Goal: Transaction & Acquisition: Purchase product/service

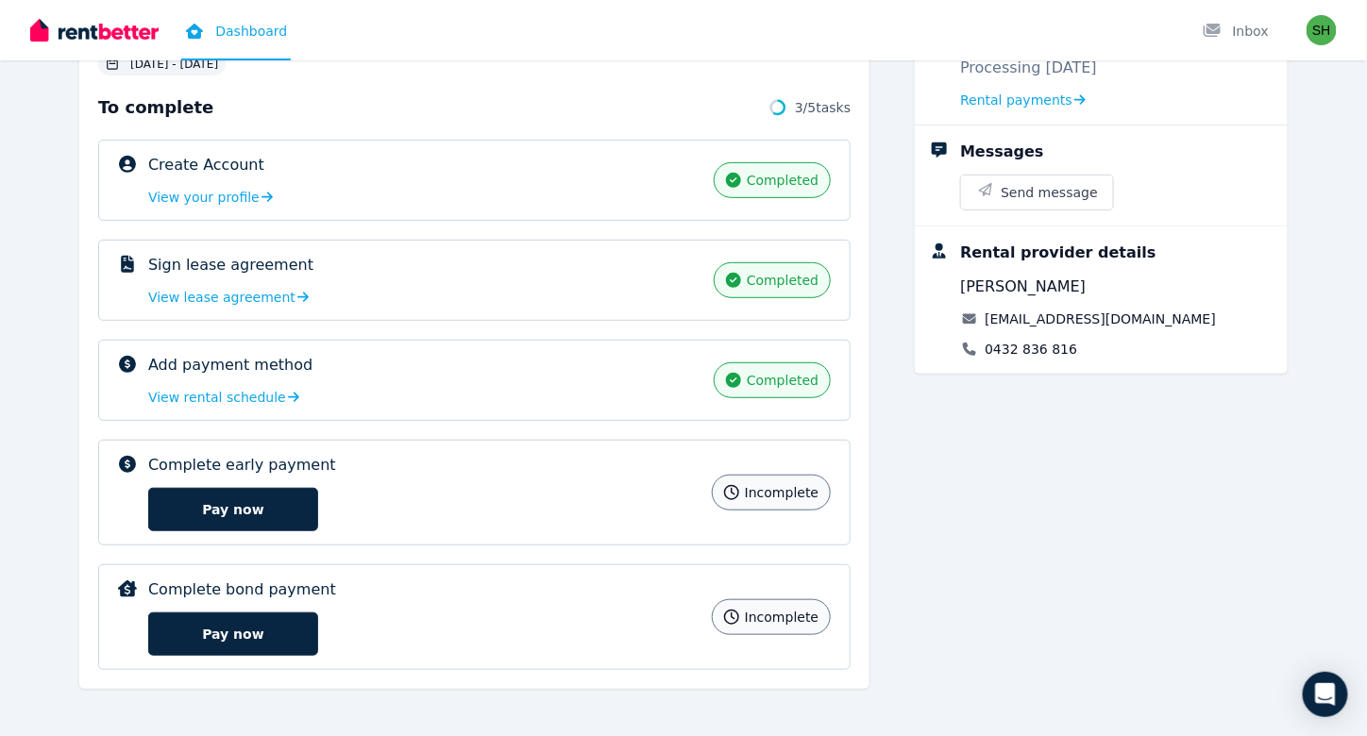
scroll to position [198, 0]
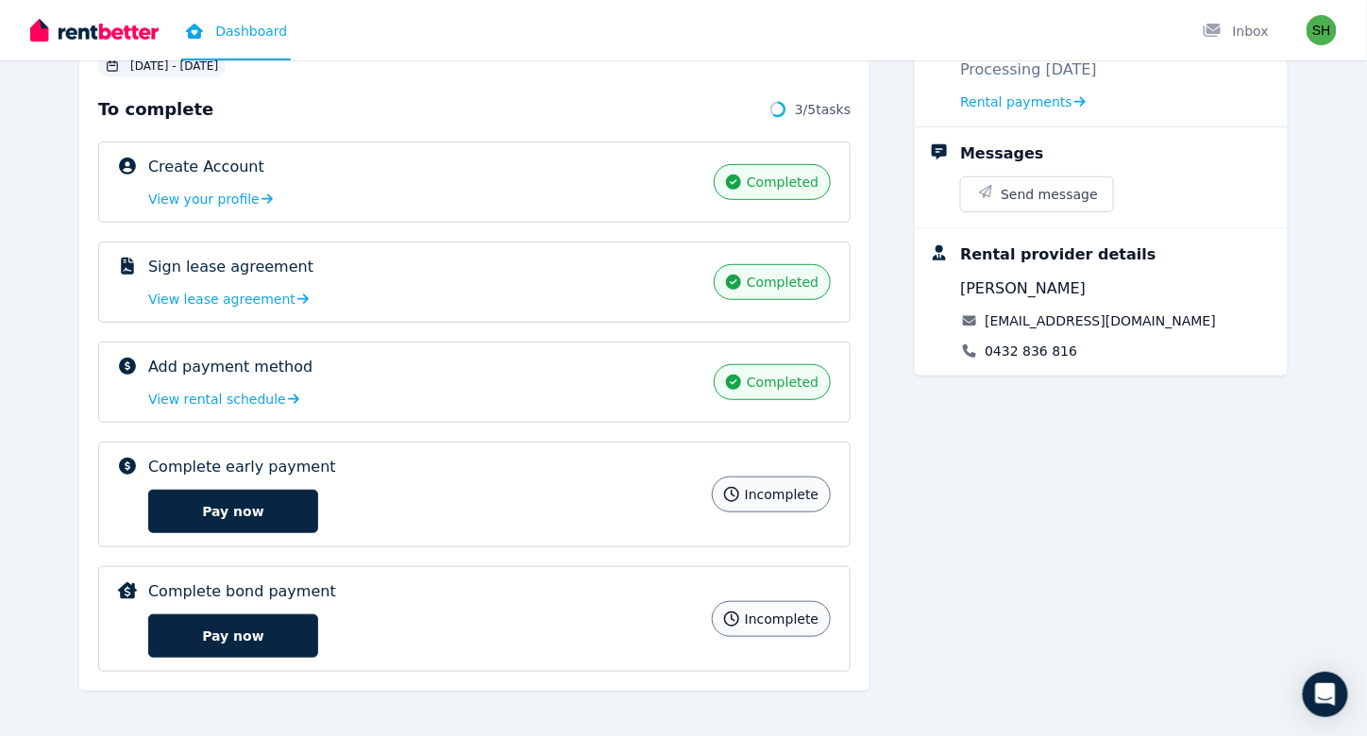
click at [595, 652] on div "Complete bond payment incomplete Pay now incomplete" at bounding box center [474, 619] width 752 height 106
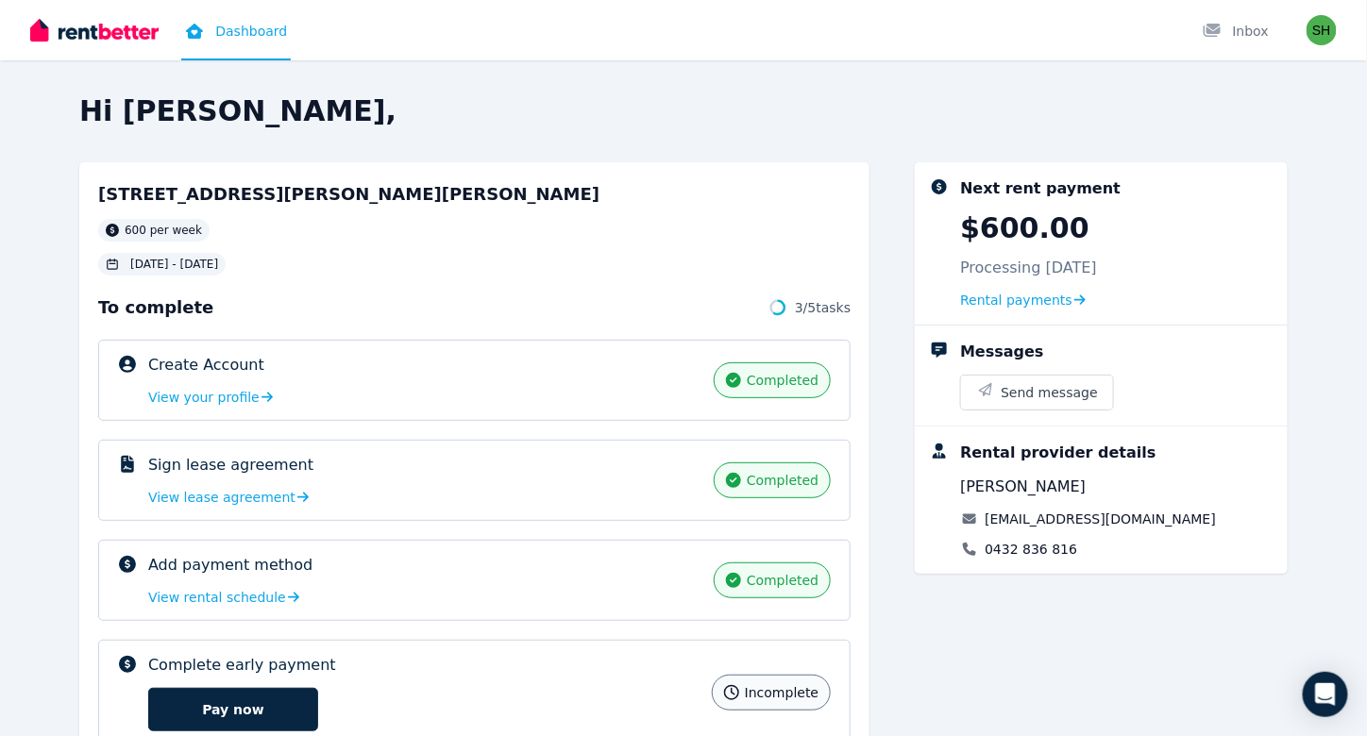
scroll to position [200, 0]
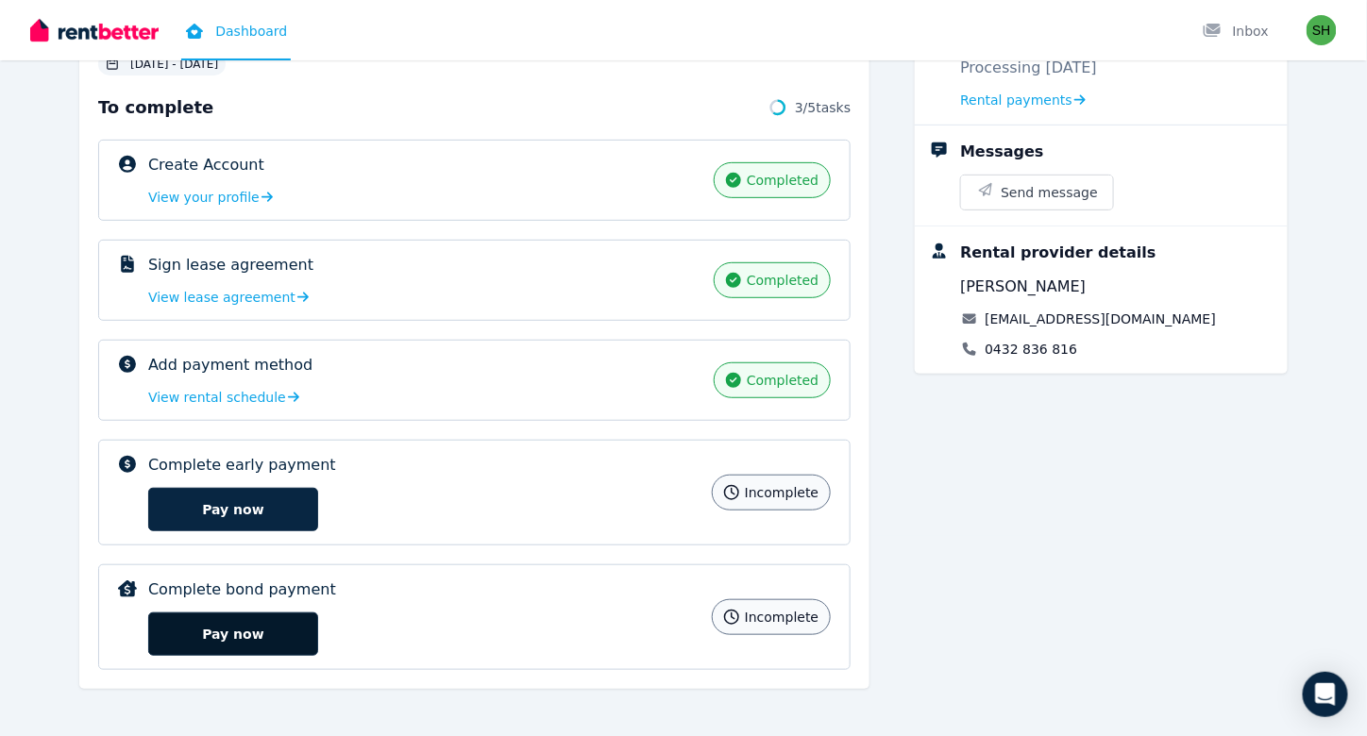
click at [202, 620] on button "Pay now" at bounding box center [233, 633] width 170 height 43
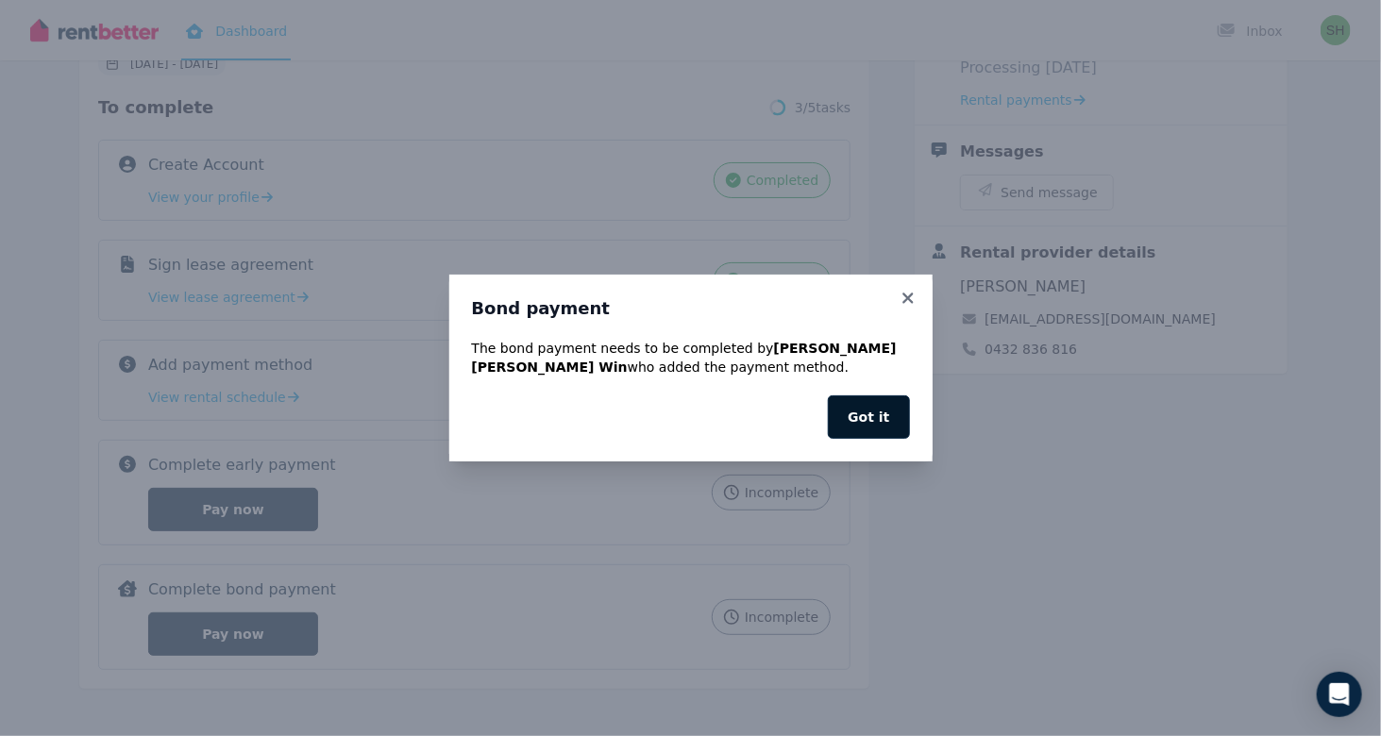
click at [864, 415] on button "Got it" at bounding box center [868, 416] width 81 height 43
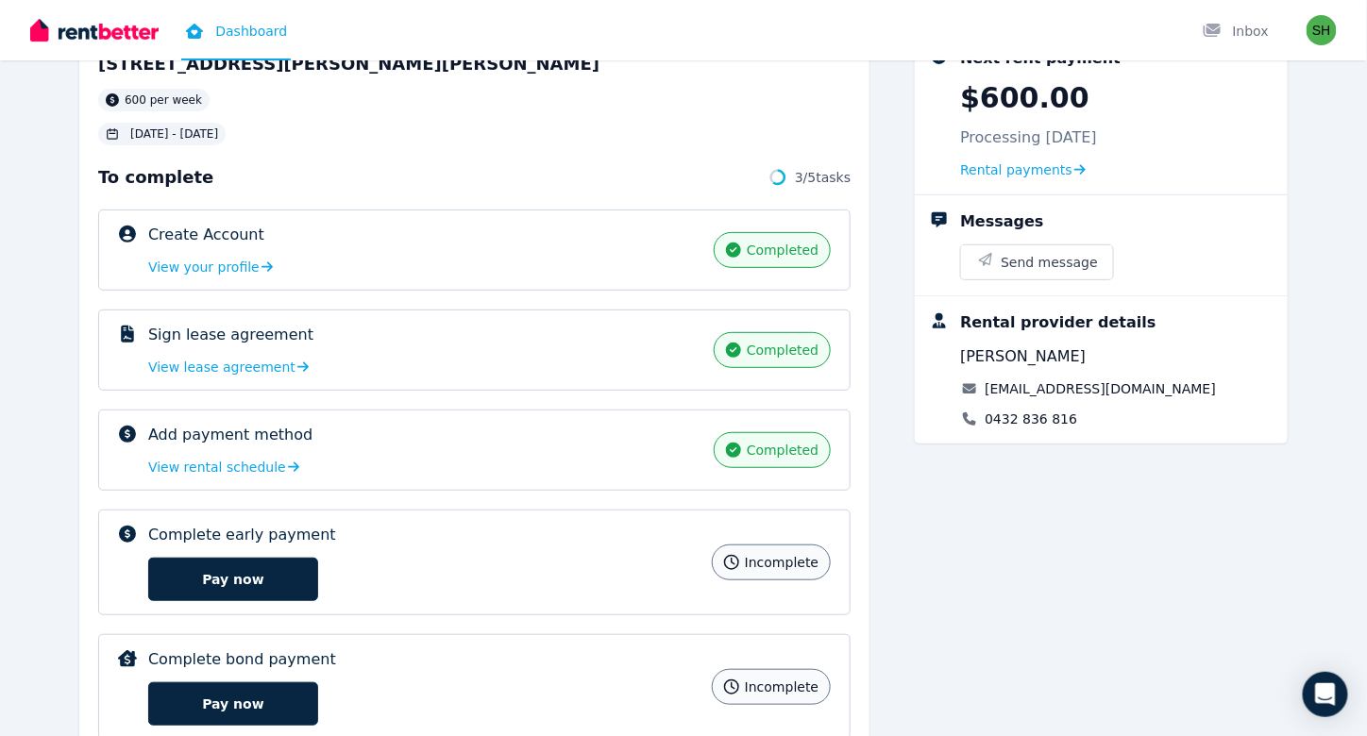
scroll to position [0, 0]
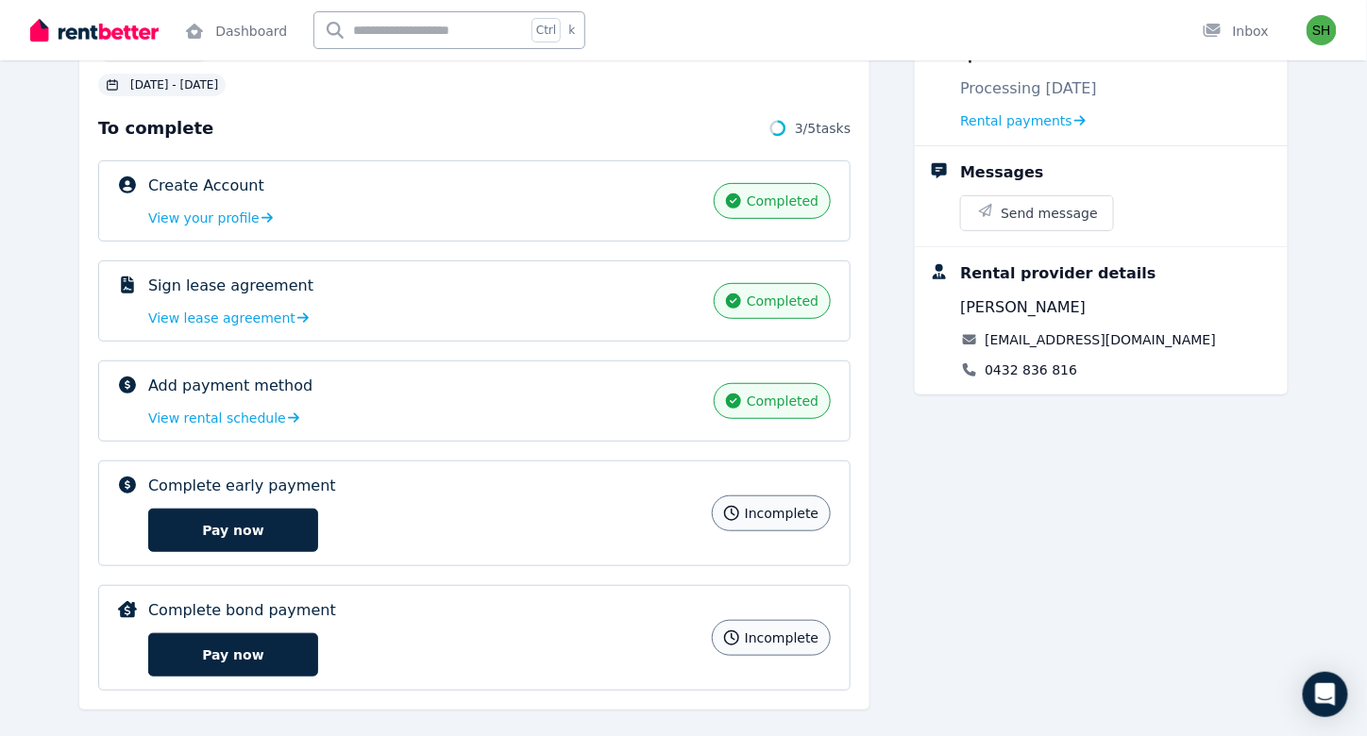
scroll to position [200, 0]
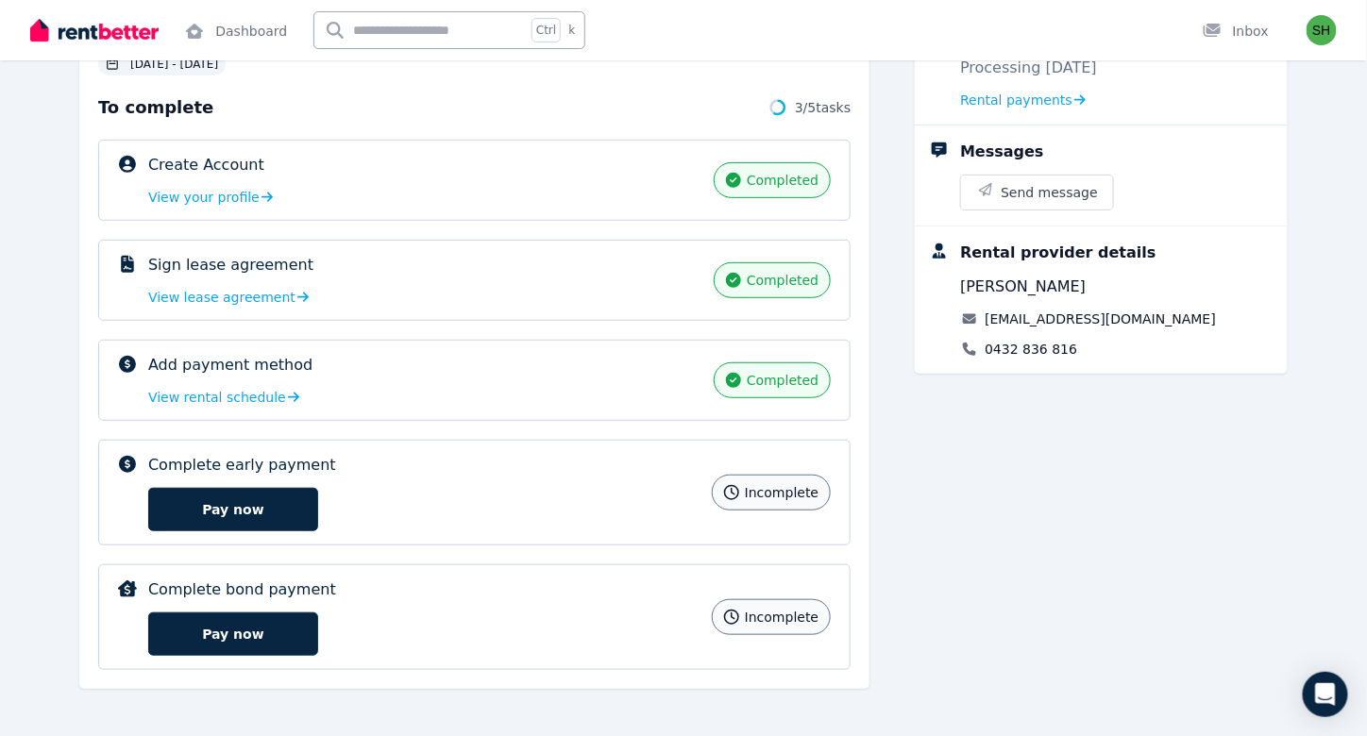
click at [765, 615] on span "incomplete" at bounding box center [782, 617] width 74 height 19
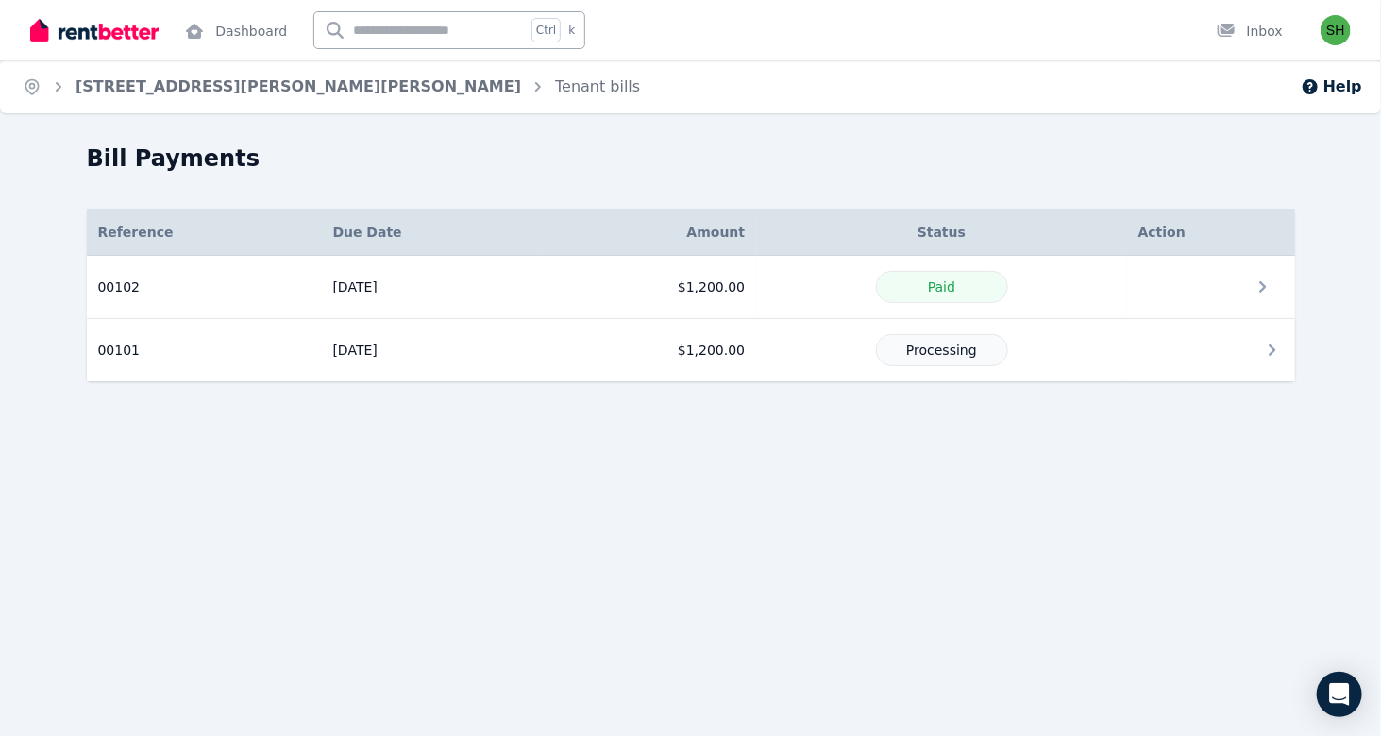
click at [937, 343] on span "Processing" at bounding box center [941, 350] width 71 height 15
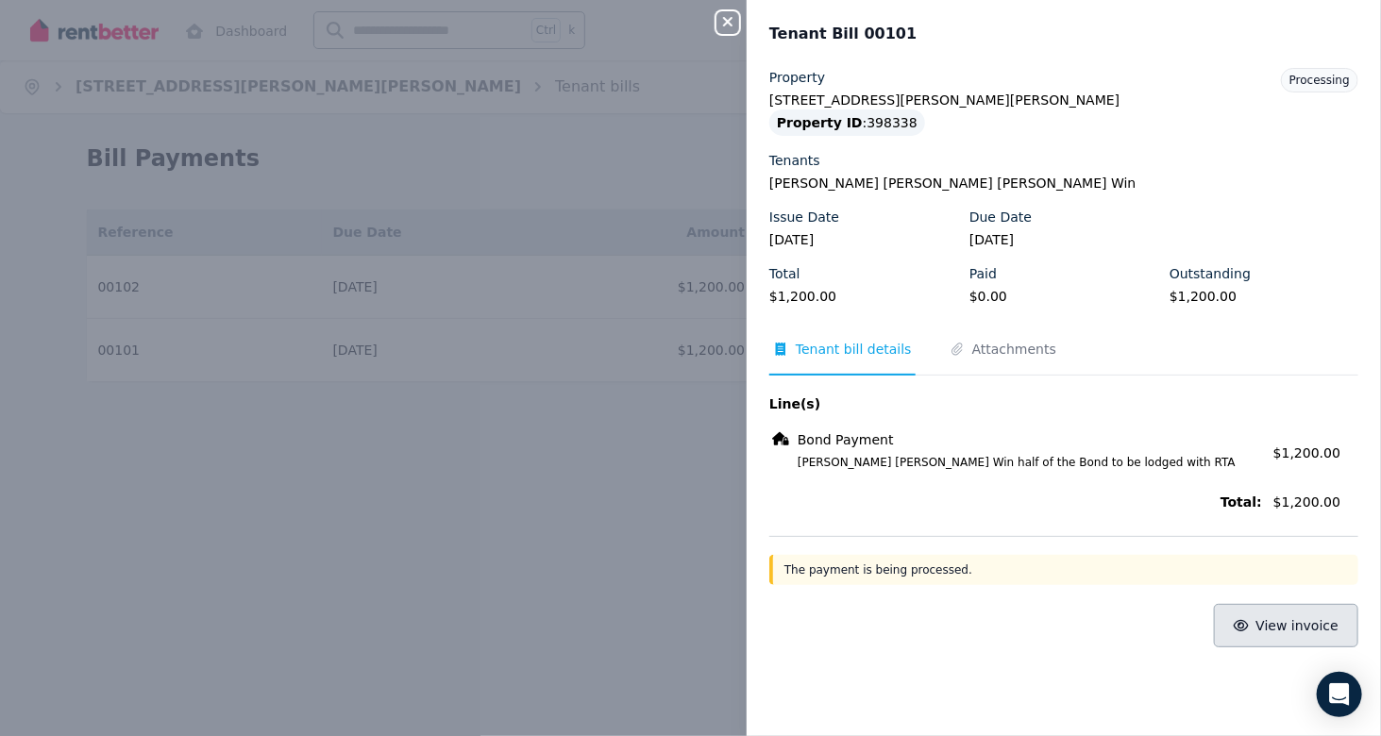
click at [1303, 631] on span "View invoice" at bounding box center [1297, 625] width 83 height 15
click at [726, 33] on button "Close panel" at bounding box center [727, 22] width 23 height 23
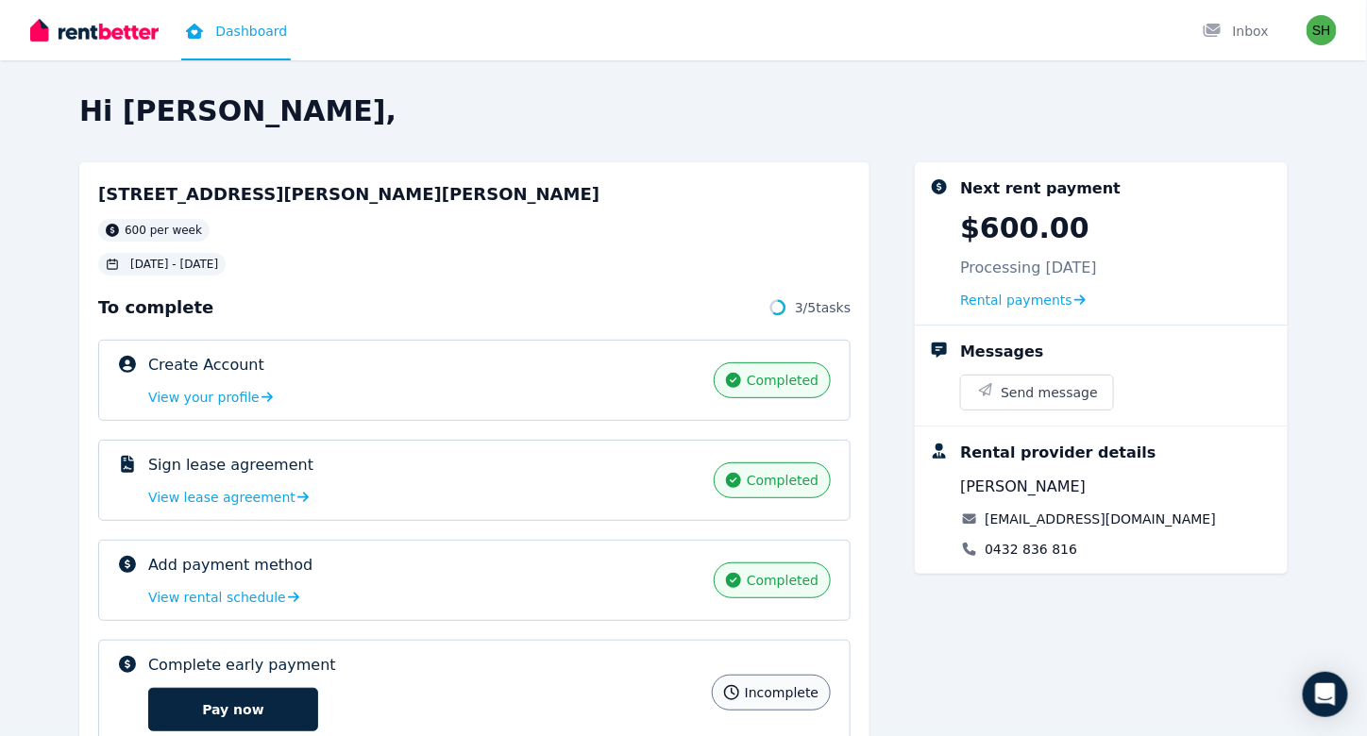
scroll to position [200, 0]
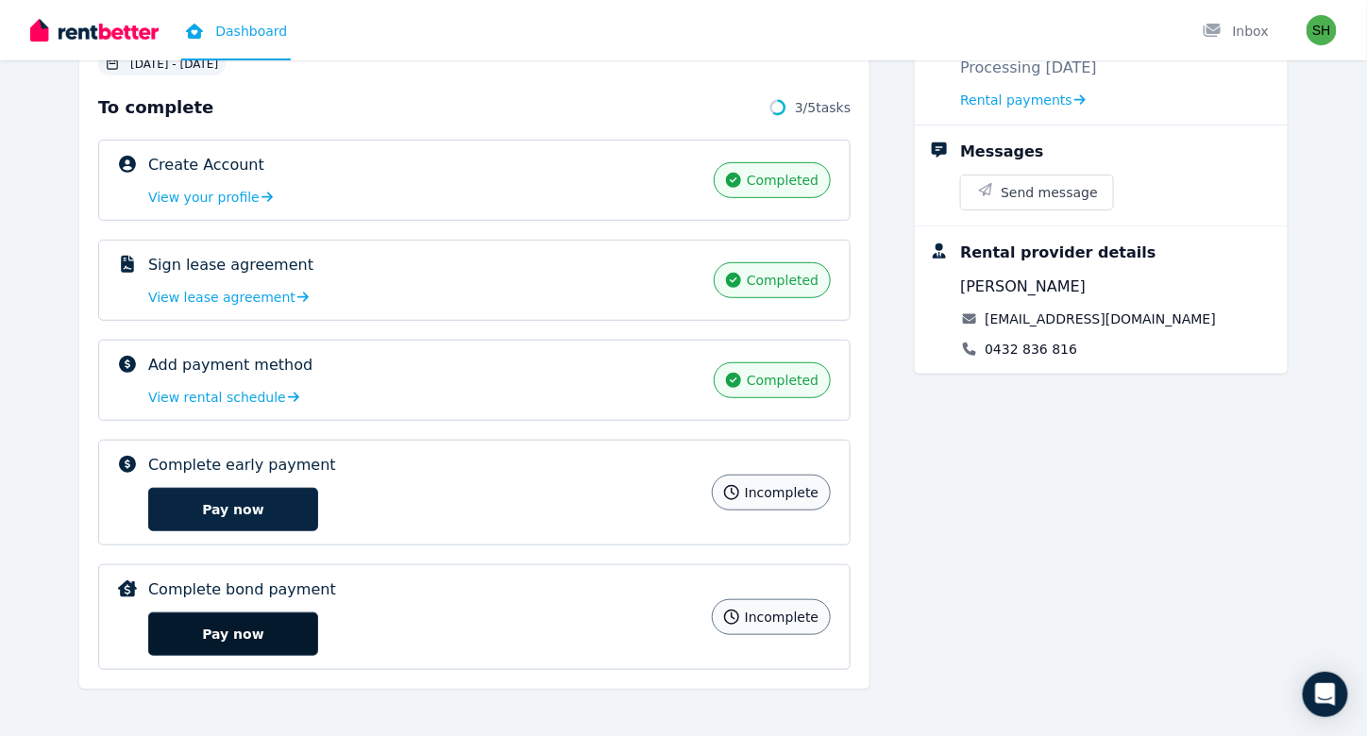
click at [230, 631] on button "Pay now" at bounding box center [233, 633] width 170 height 43
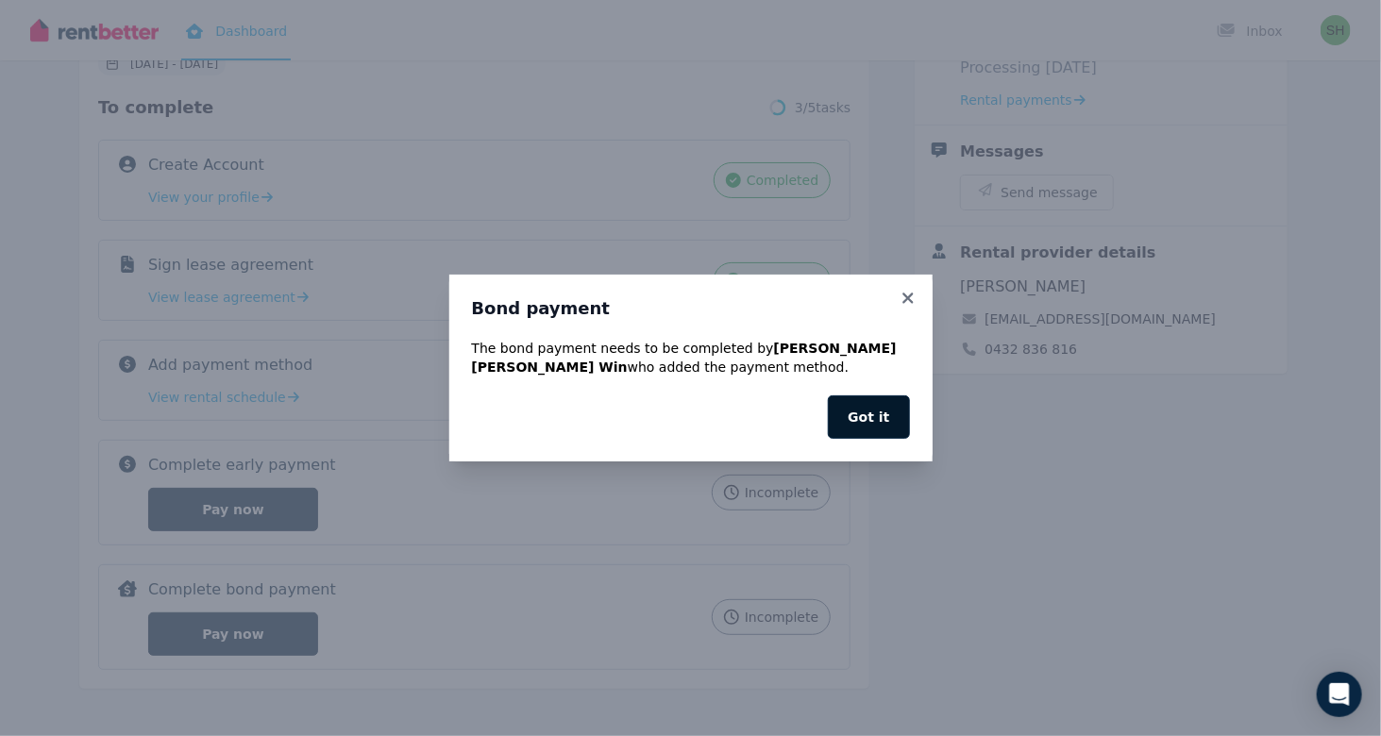
click at [873, 431] on button "Got it" at bounding box center [868, 416] width 81 height 43
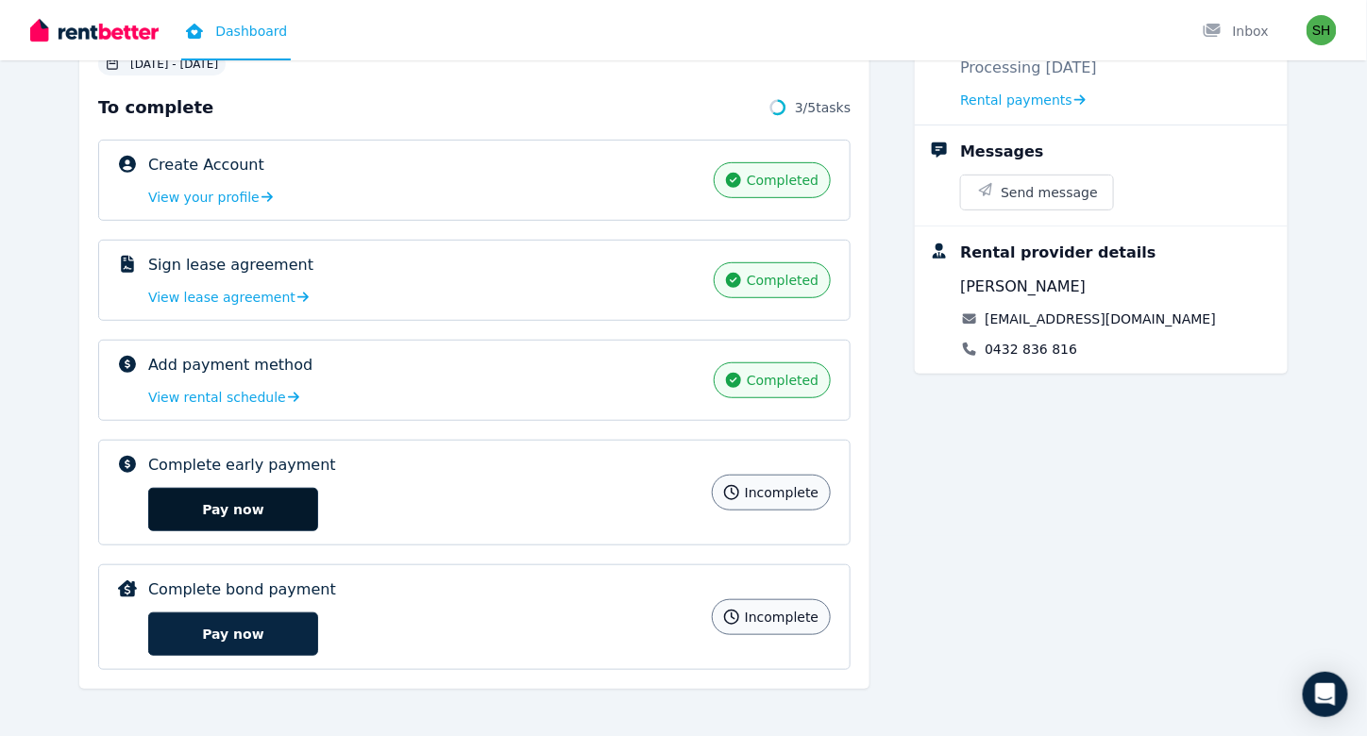
click at [285, 516] on button "Pay now" at bounding box center [233, 509] width 170 height 43
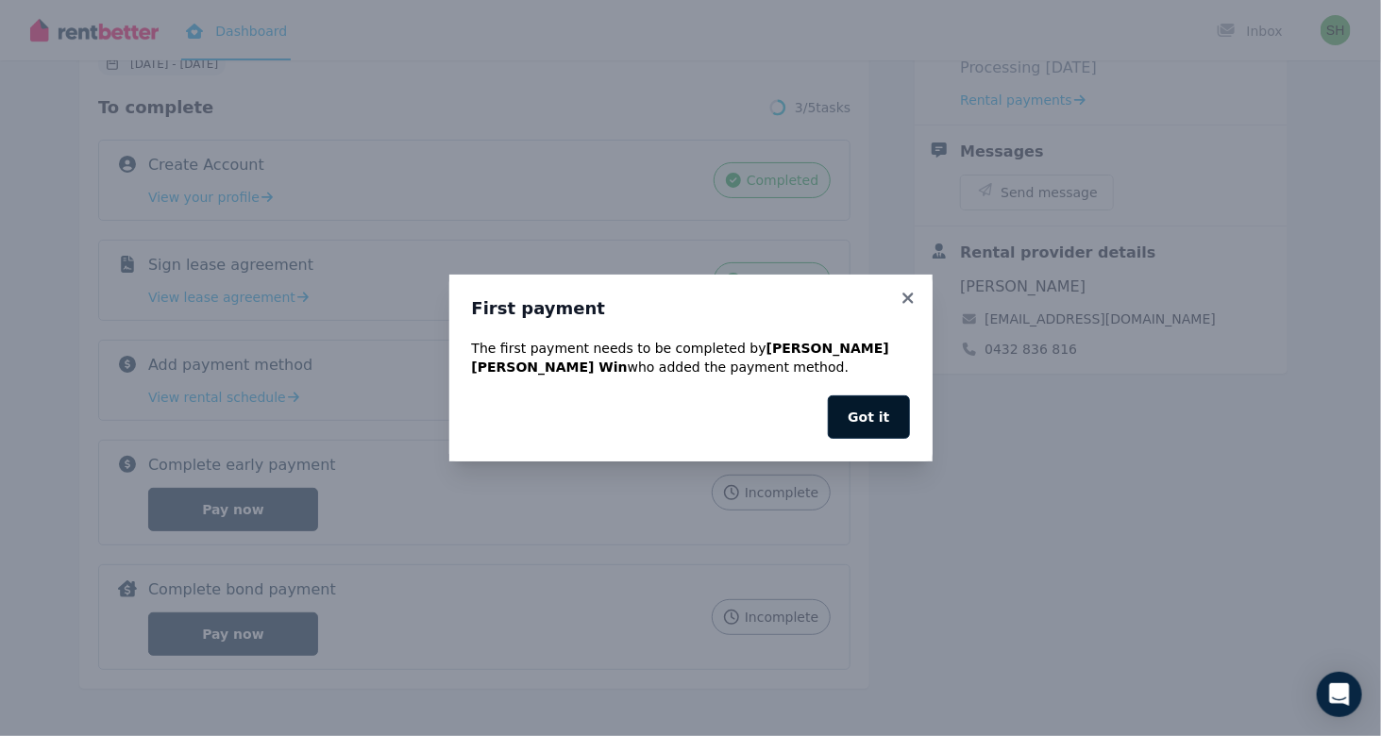
click at [891, 399] on button "Got it" at bounding box center [868, 416] width 81 height 43
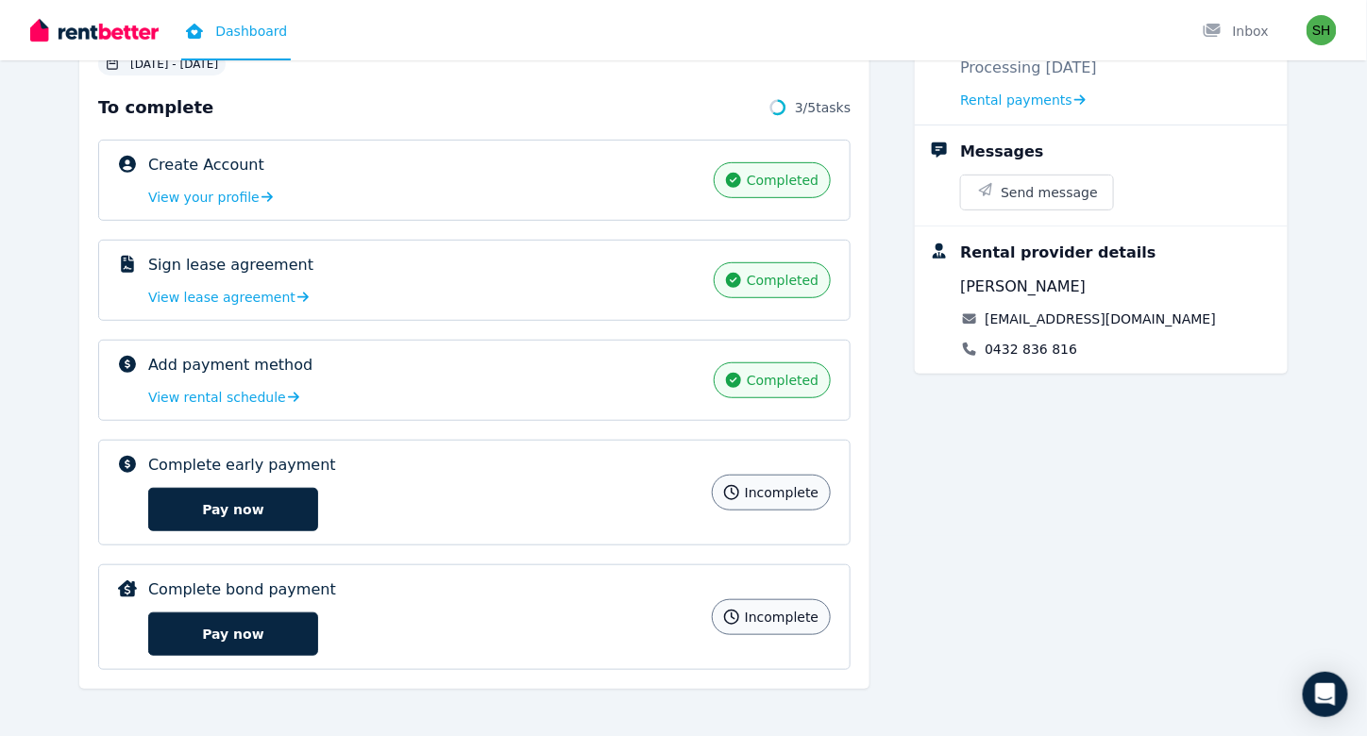
click at [810, 501] on div "incomplete" at bounding box center [771, 493] width 119 height 36
click at [191, 388] on span "View rental schedule" at bounding box center [217, 397] width 138 height 19
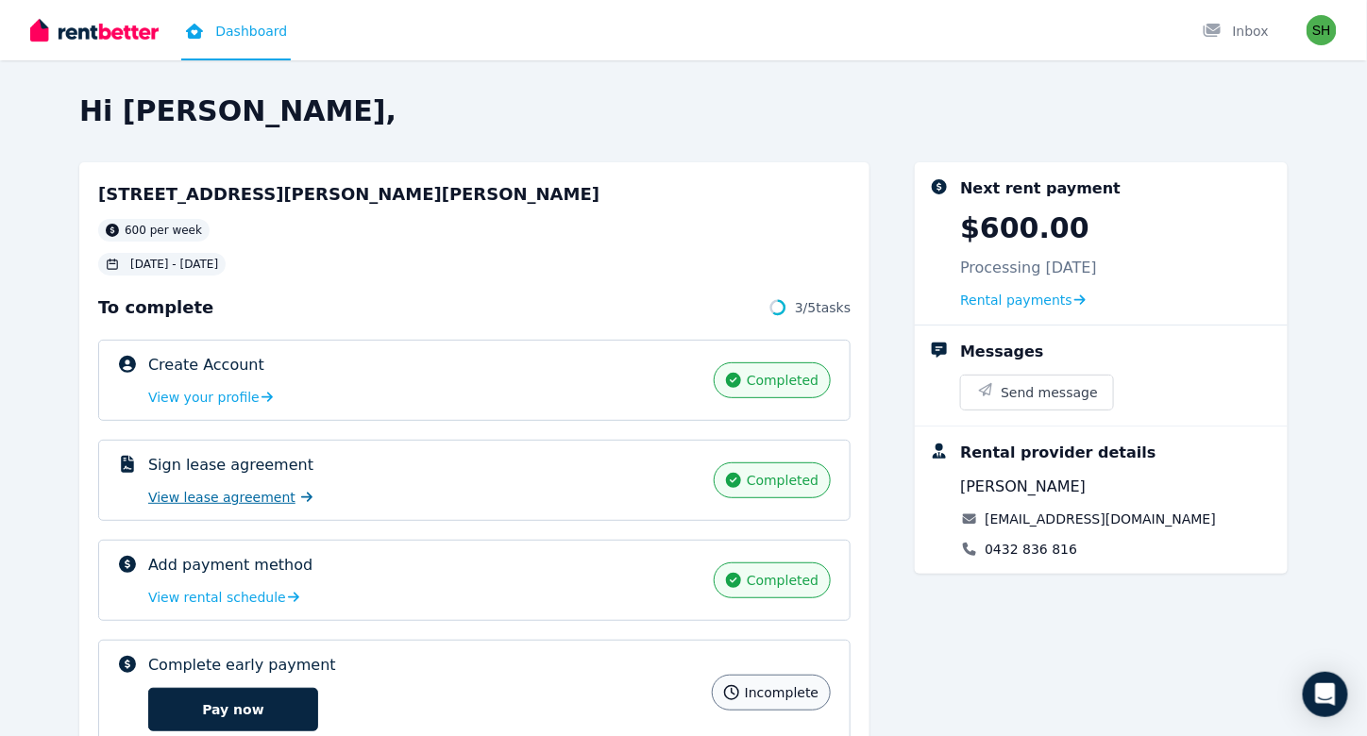
click at [212, 492] on span "View lease agreement" at bounding box center [221, 497] width 147 height 19
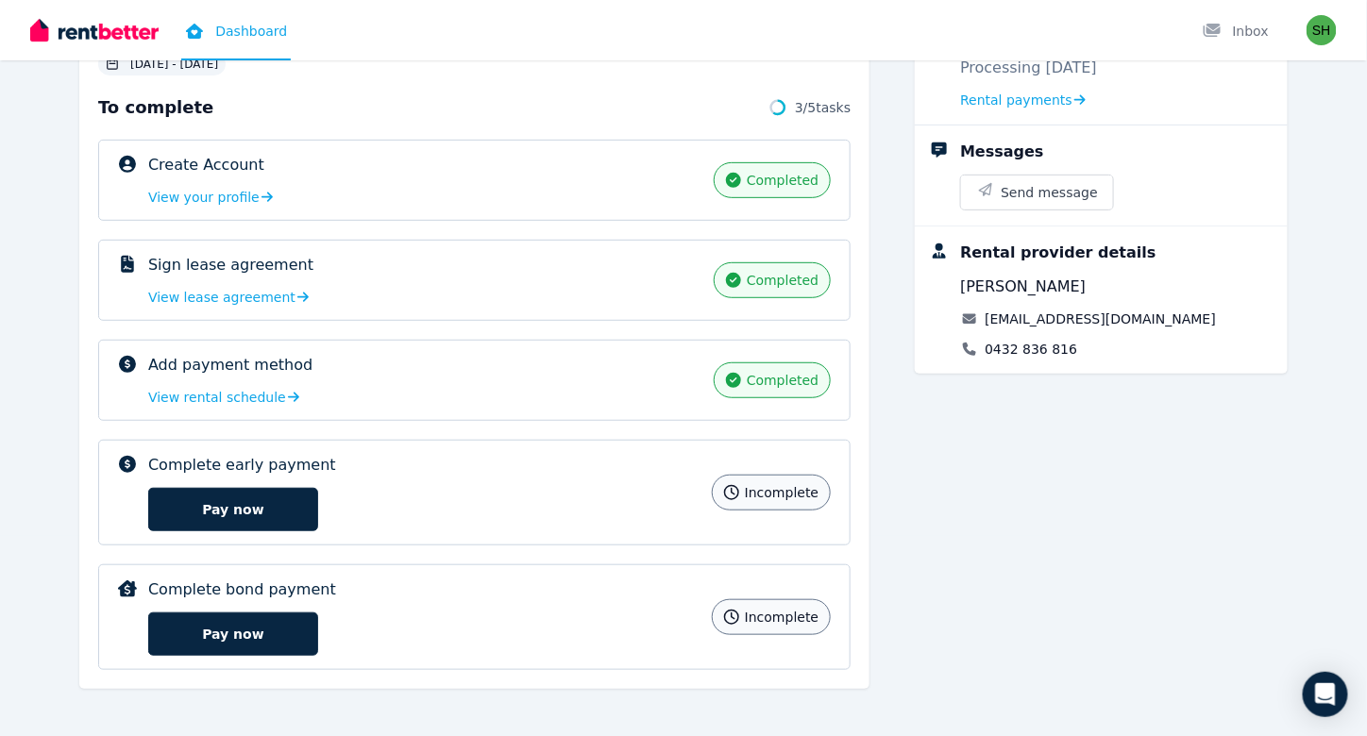
click at [767, 618] on span "incomplete" at bounding box center [782, 617] width 74 height 19
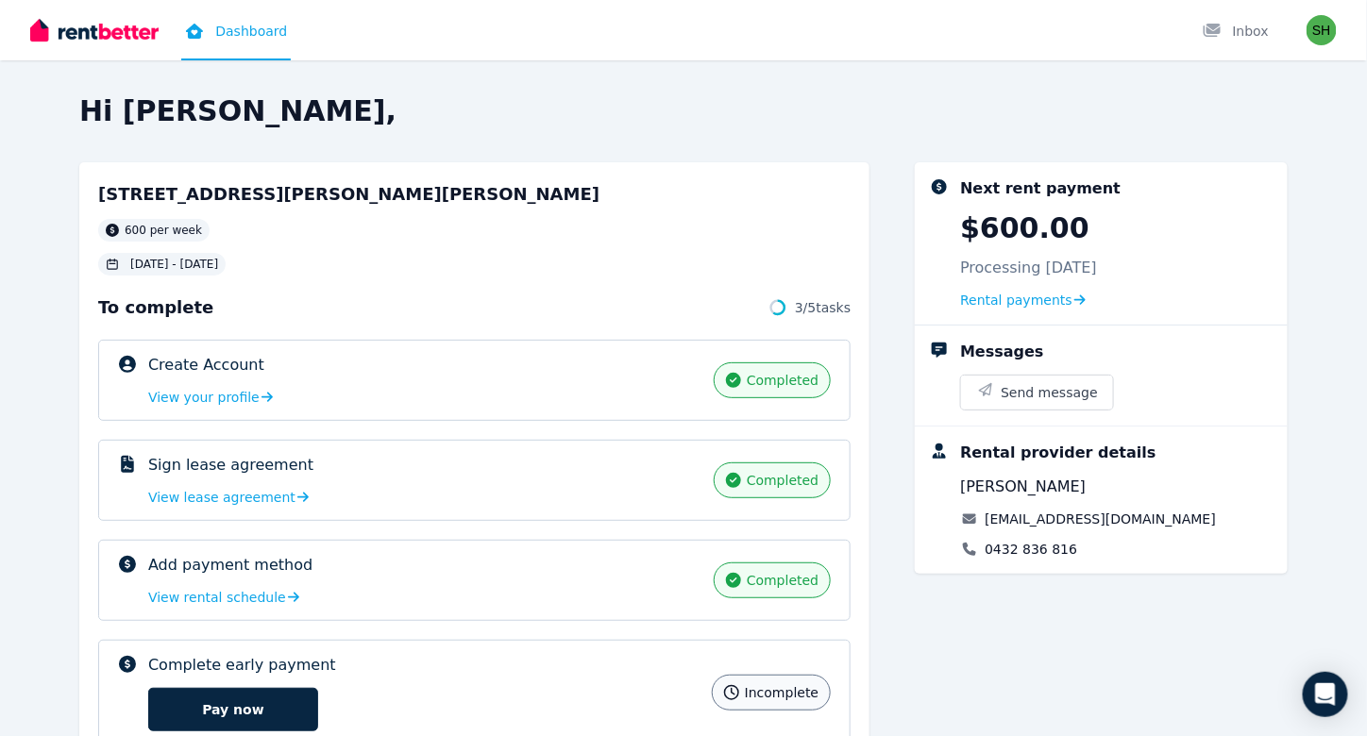
click at [107, 29] on img at bounding box center [94, 30] width 128 height 28
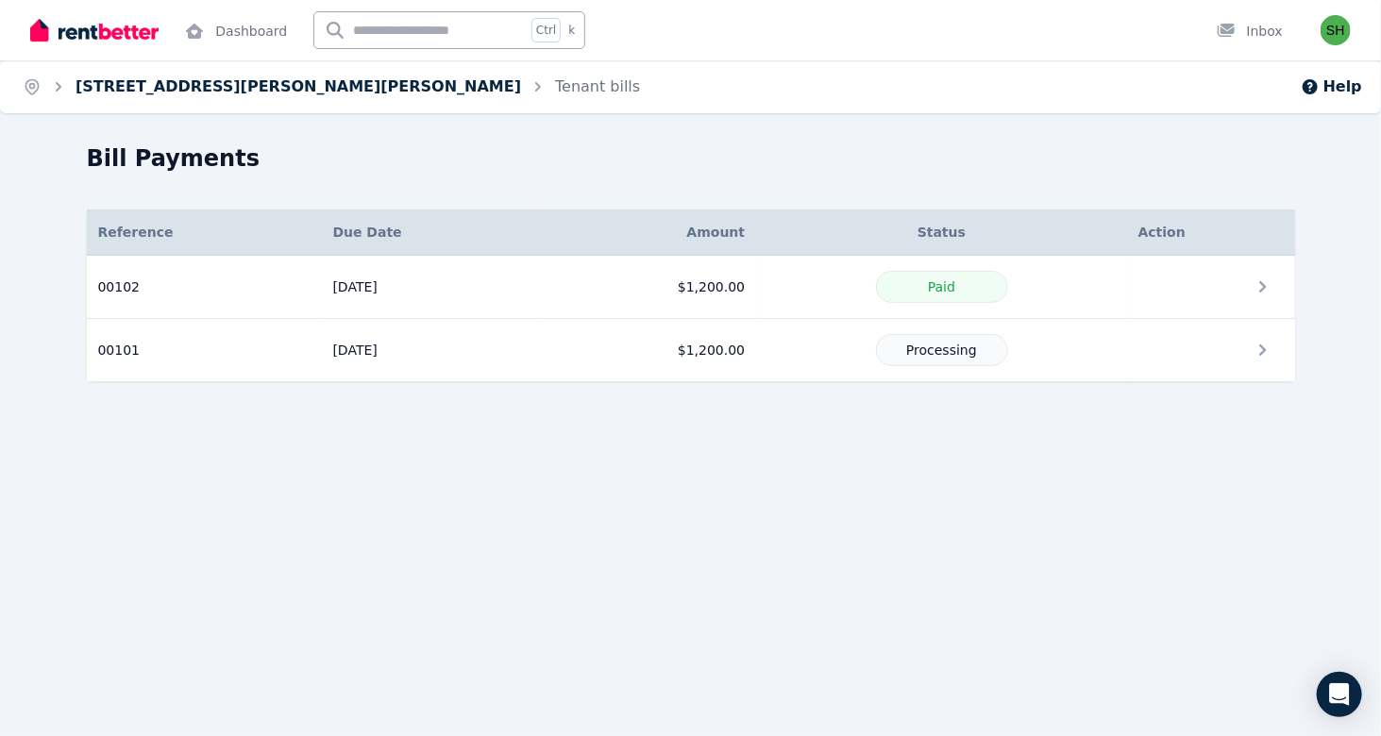
click at [144, 92] on link "[STREET_ADDRESS][PERSON_NAME][PERSON_NAME]" at bounding box center [297, 86] width 445 height 18
click at [955, 343] on span "Processing" at bounding box center [941, 350] width 71 height 15
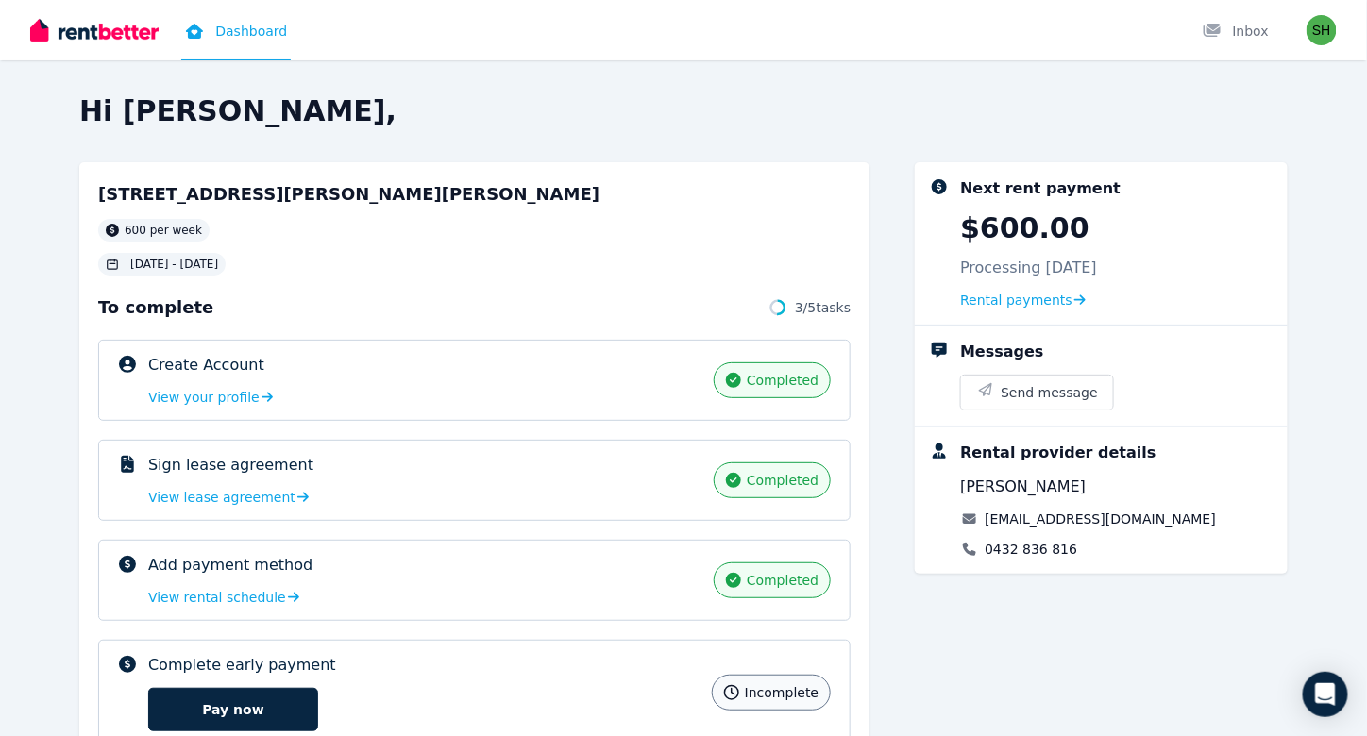
scroll to position [200, 0]
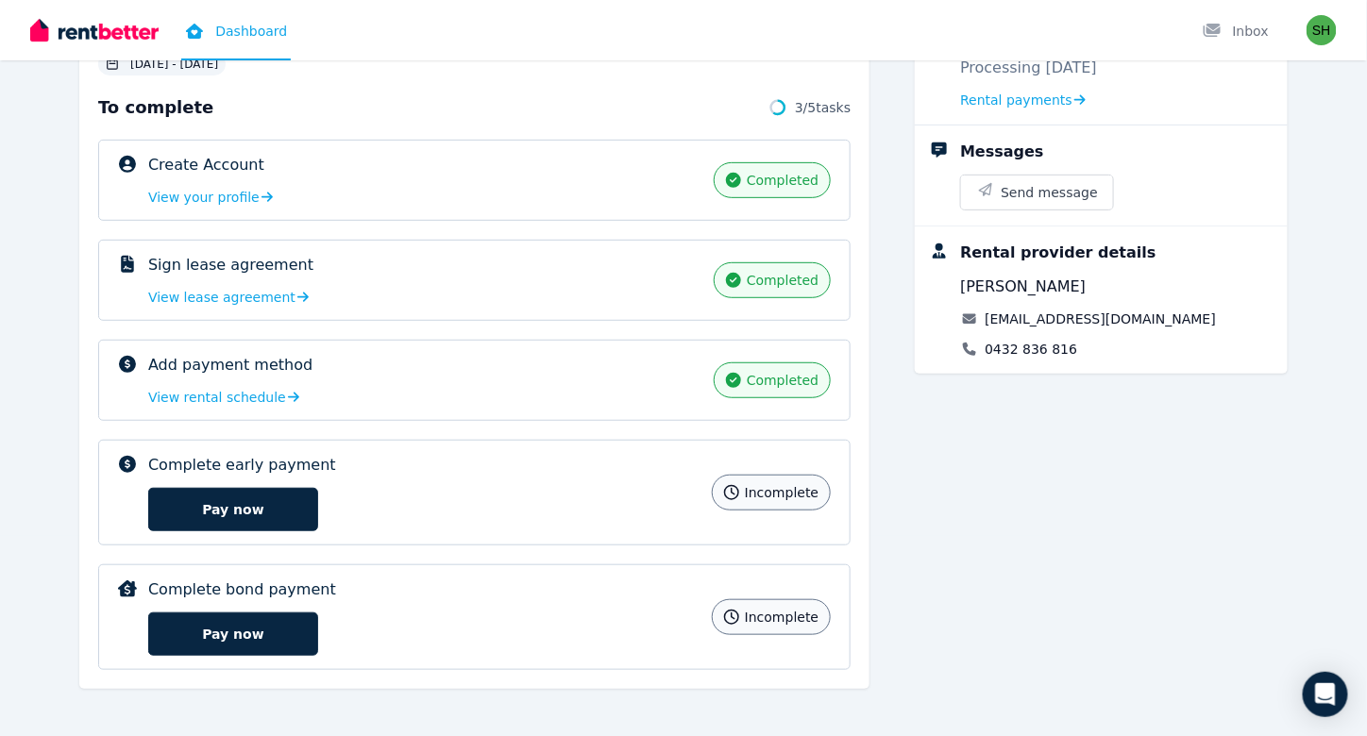
click at [193, 469] on p "Complete early payment" at bounding box center [242, 465] width 188 height 23
click at [123, 463] on icon at bounding box center [127, 464] width 17 height 17
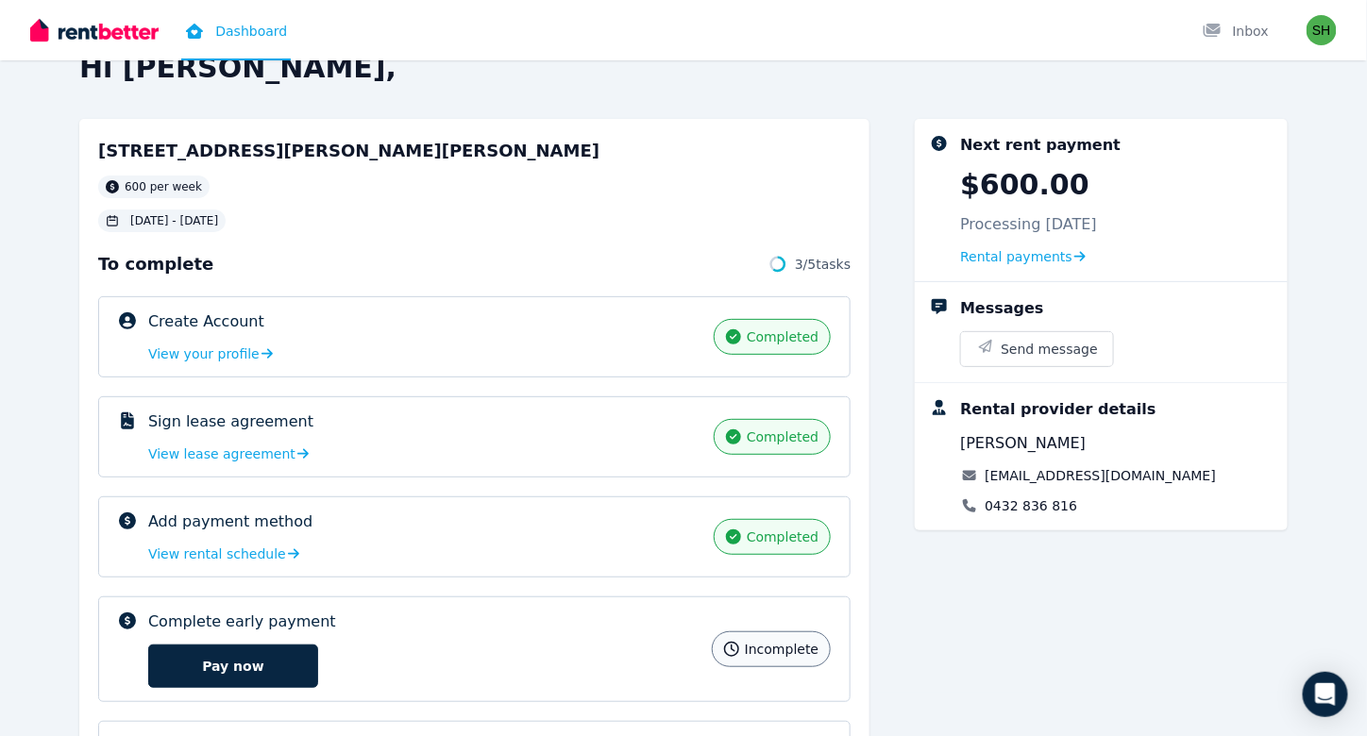
scroll to position [45, 0]
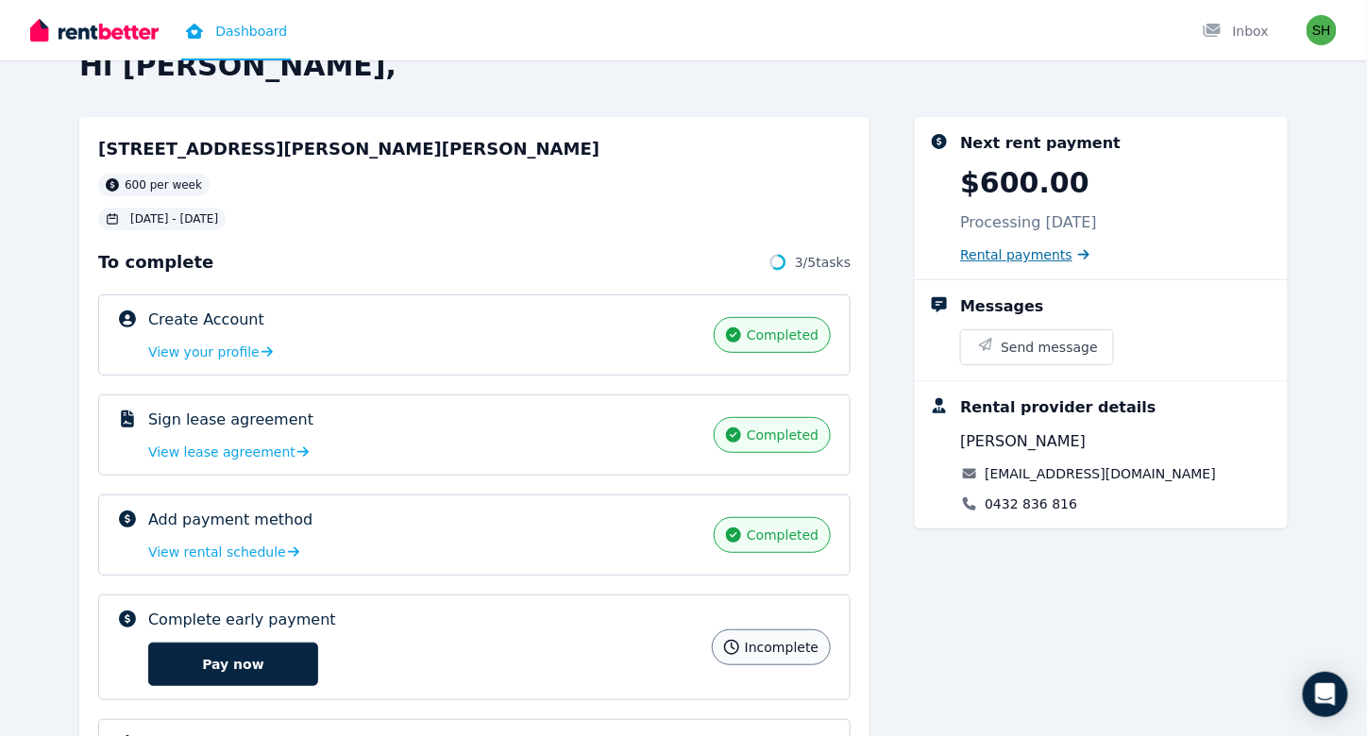
click at [1004, 252] on span "Rental payments" at bounding box center [1016, 254] width 112 height 19
